Goal: Task Accomplishment & Management: Manage account settings

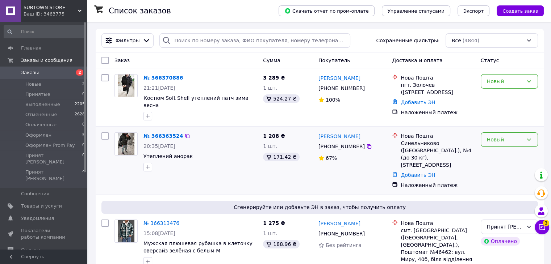
drag, startPoint x: 167, startPoint y: 133, endPoint x: 500, endPoint y: 129, distance: 333.6
click at [500, 133] on div "Новый" at bounding box center [509, 140] width 57 height 14
click at [493, 201] on li "Принят [PERSON_NAME]" at bounding box center [509, 211] width 56 height 20
click at [511, 80] on div "Новый" at bounding box center [505, 81] width 36 height 8
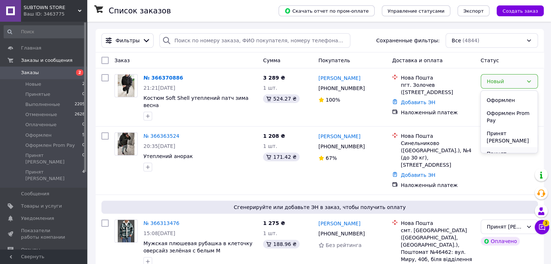
click at [500, 147] on li "Принят [PERSON_NAME]" at bounding box center [509, 157] width 56 height 20
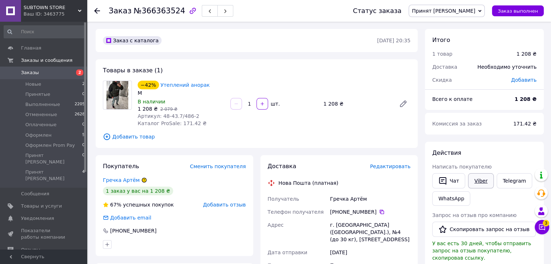
click at [473, 180] on link "Viber" at bounding box center [480, 180] width 25 height 15
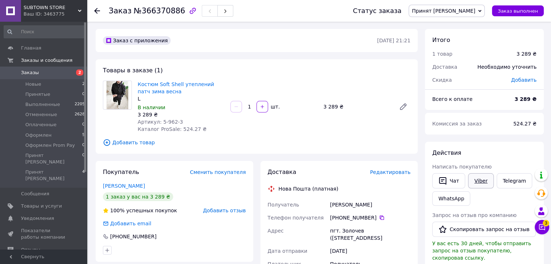
click at [477, 184] on link "Viber" at bounding box center [480, 180] width 25 height 15
drag, startPoint x: 159, startPoint y: 120, endPoint x: 171, endPoint y: 123, distance: 12.4
click at [171, 123] on span "Артикул: 5-962-3" at bounding box center [160, 122] width 45 height 6
copy span "5-962"
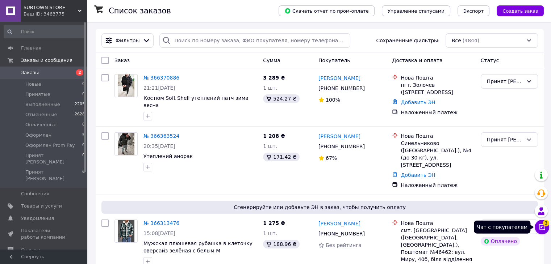
click at [539, 233] on button "Чат с покупателем 3" at bounding box center [542, 227] width 14 height 14
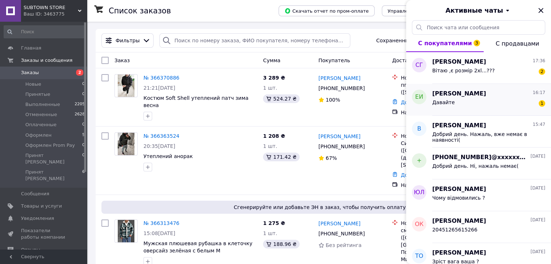
click at [468, 93] on span "[PERSON_NAME]" at bounding box center [459, 94] width 54 height 8
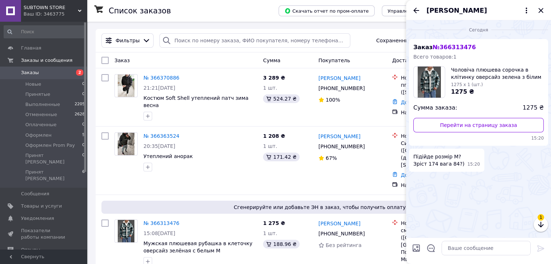
scroll to position [96, 0]
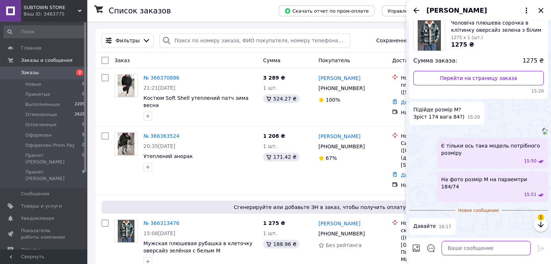
click at [451, 250] on textarea at bounding box center [485, 248] width 89 height 14
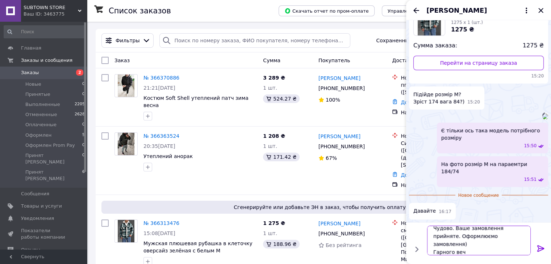
scroll to position [0, 0]
type textarea "Чудово. Ваше замовлення прийняте. Оформлюємо замовлення) Гарного вечора)"
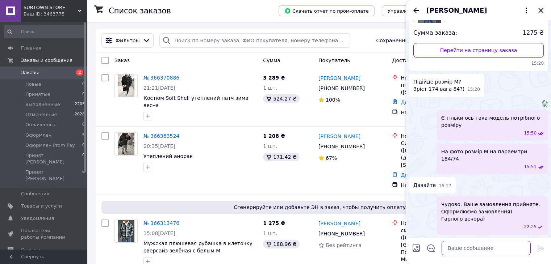
scroll to position [169, 0]
click at [541, 13] on icon "Закрыть" at bounding box center [540, 10] width 9 height 9
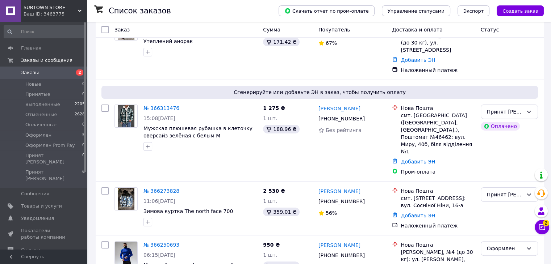
scroll to position [122, 0]
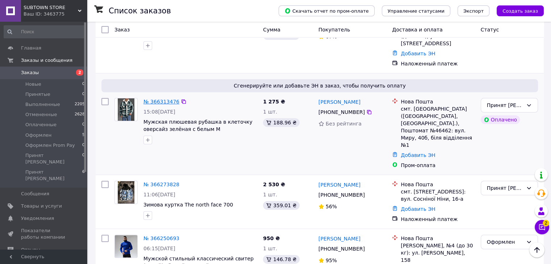
click at [159, 99] on link "№ 366313476" at bounding box center [161, 102] width 36 height 6
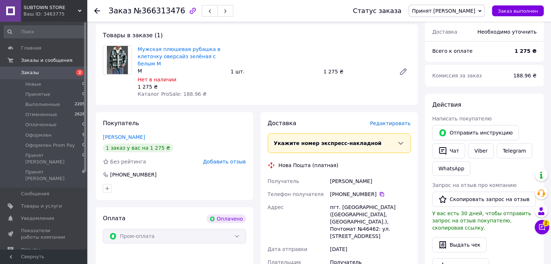
scroll to position [60, 0]
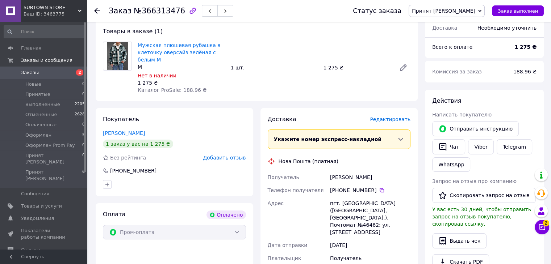
drag, startPoint x: 372, startPoint y: 177, endPoint x: 330, endPoint y: 181, distance: 42.6
click at [330, 181] on div "Ищенко Евгений" at bounding box center [369, 177] width 83 height 13
copy div "Ищенко Евгений"
click at [379, 188] on icon at bounding box center [382, 191] width 6 height 6
click at [350, 202] on div "пгт. Петропавловка (Днепропетровская обл., Синельниковский р-н.), Почтомат №464…" at bounding box center [369, 218] width 83 height 42
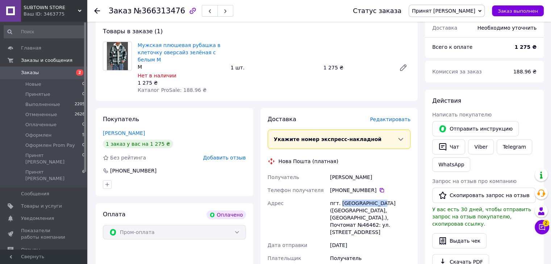
click at [350, 202] on div "пгт. Петропавловка (Днепропетровская обл., Синельниковский р-н.), Почтомат №464…" at bounding box center [369, 218] width 83 height 42
copy div "Петропавловка"
click at [341, 225] on div "пгт. Петропавловка (Днепропетровская обл., Синельниковский р-н.), Почтомат №464…" at bounding box center [369, 218] width 83 height 42
copy div "46462"
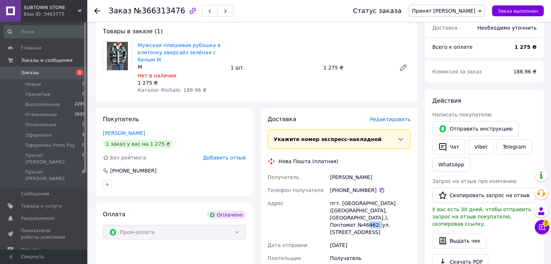
click at [475, 11] on span "Принят [PERSON_NAME]" at bounding box center [443, 11] width 63 height 6
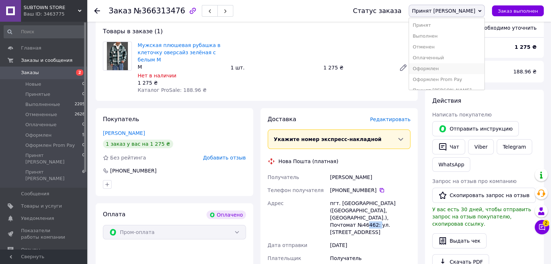
scroll to position [8, 0]
click at [467, 70] on li "Оформлен Prom Pay" at bounding box center [446, 72] width 75 height 11
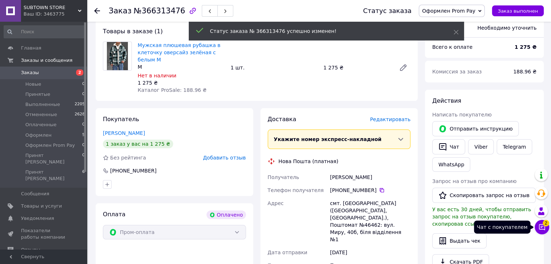
click at [543, 232] on button "Чат с покупателем 2" at bounding box center [542, 227] width 14 height 14
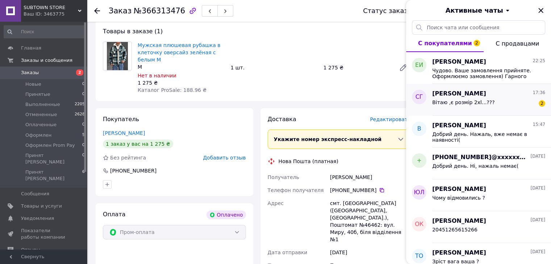
click at [472, 96] on div "Сергій Гаража 17:36" at bounding box center [488, 94] width 113 height 8
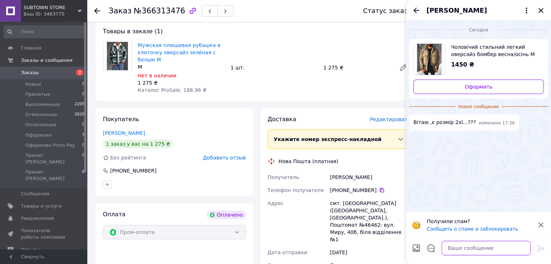
click at [450, 246] on textarea at bounding box center [485, 248] width 89 height 14
type textarea "Добрий вечір. Нажаль немає("
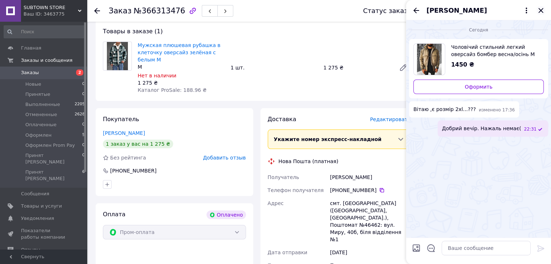
click at [537, 13] on icon "Закрыть" at bounding box center [540, 10] width 9 height 9
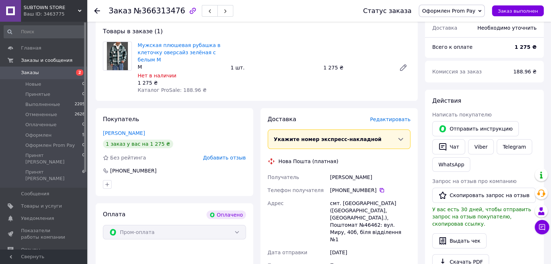
click at [51, 72] on span "Заказы" at bounding box center [44, 73] width 46 height 7
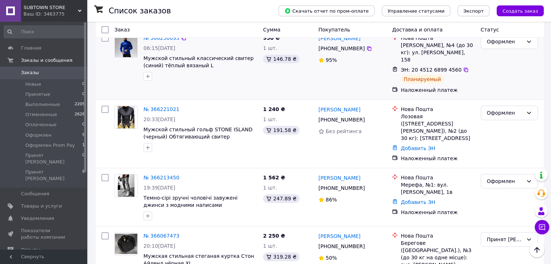
scroll to position [327, 0]
